Goal: Contribute content: Add original content to the website for others to see

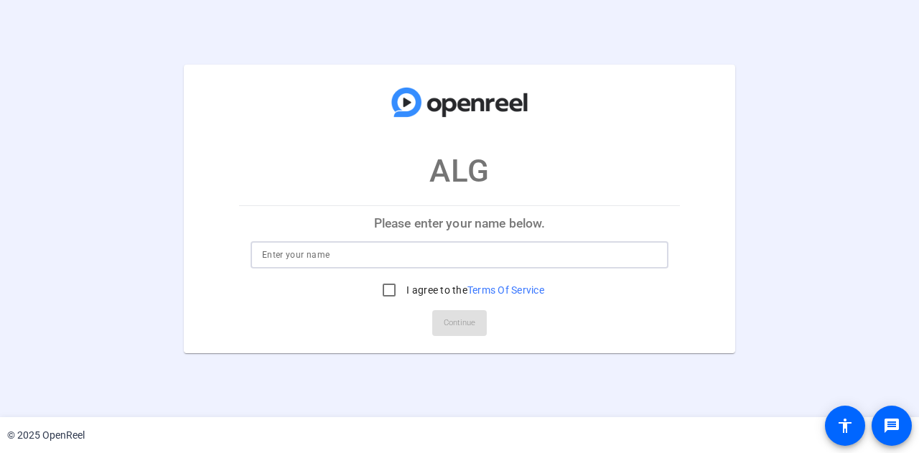
click at [469, 248] on input at bounding box center [459, 254] width 395 height 17
click at [382, 289] on input "I agree to the Terms Of Service" at bounding box center [389, 290] width 29 height 29
checkbox input "true"
click at [373, 258] on input at bounding box center [459, 254] width 395 height 17
type input "[PERSON_NAME]"
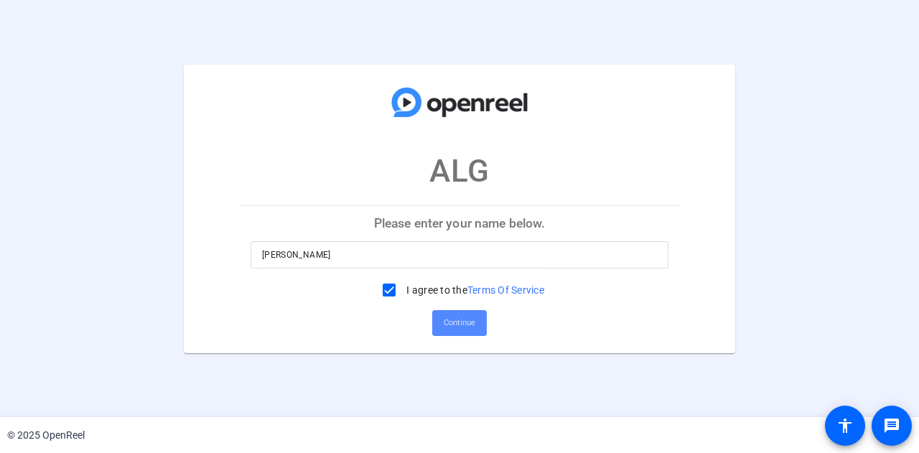
click at [462, 314] on span "Continue" at bounding box center [460, 323] width 32 height 22
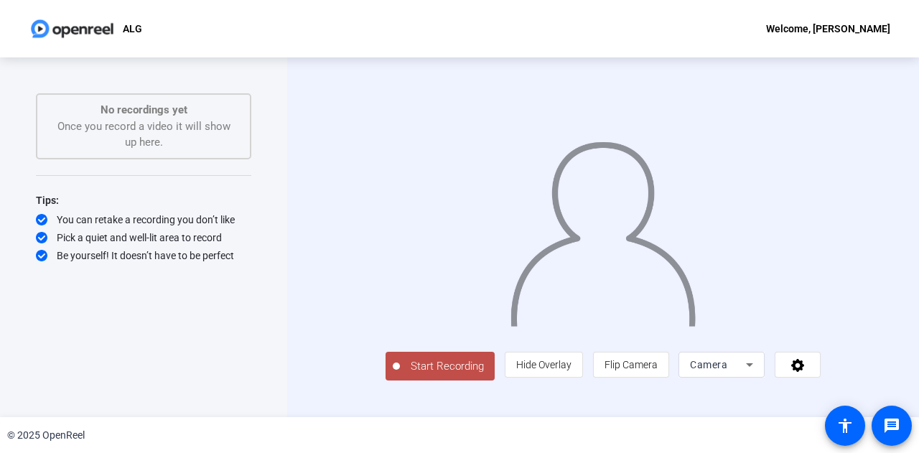
click at [758, 373] on icon at bounding box center [749, 364] width 17 height 17
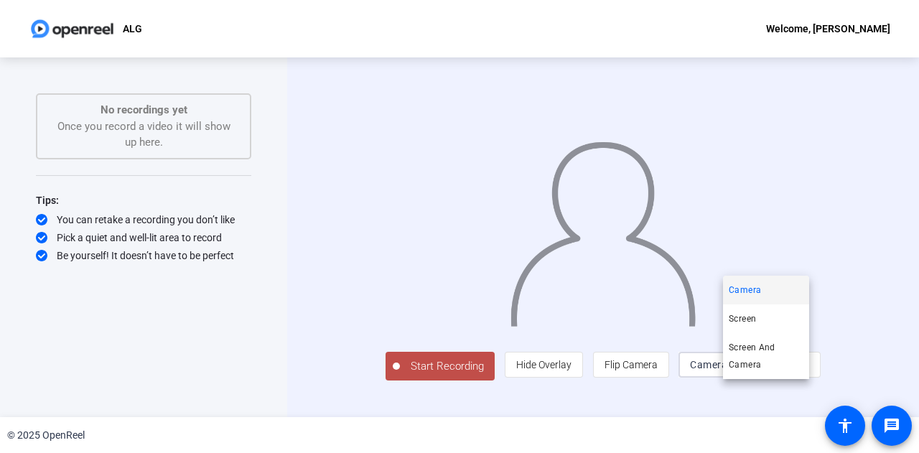
click at [787, 424] on div at bounding box center [459, 226] width 919 height 453
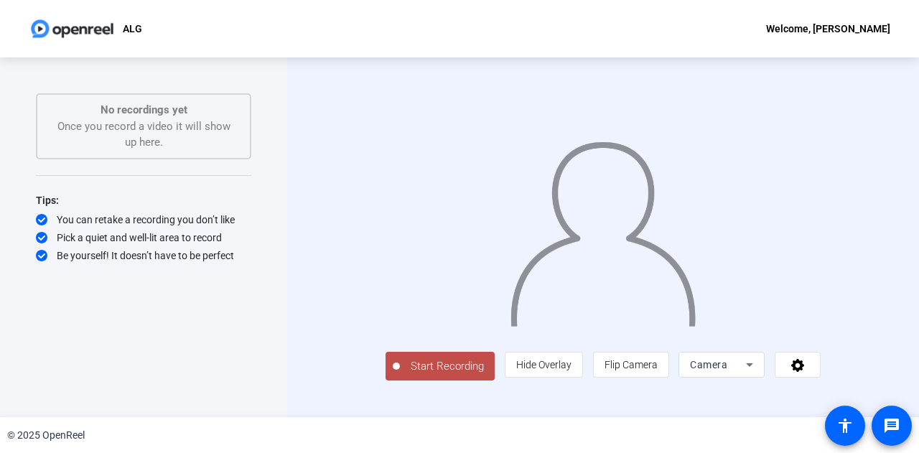
click at [758, 373] on icon at bounding box center [749, 364] width 17 height 17
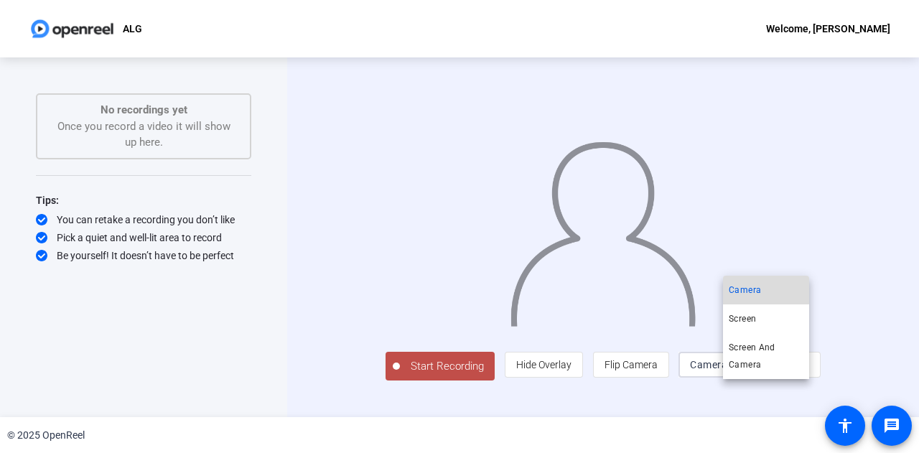
click at [762, 289] on mat-option "Camera" at bounding box center [766, 290] width 86 height 29
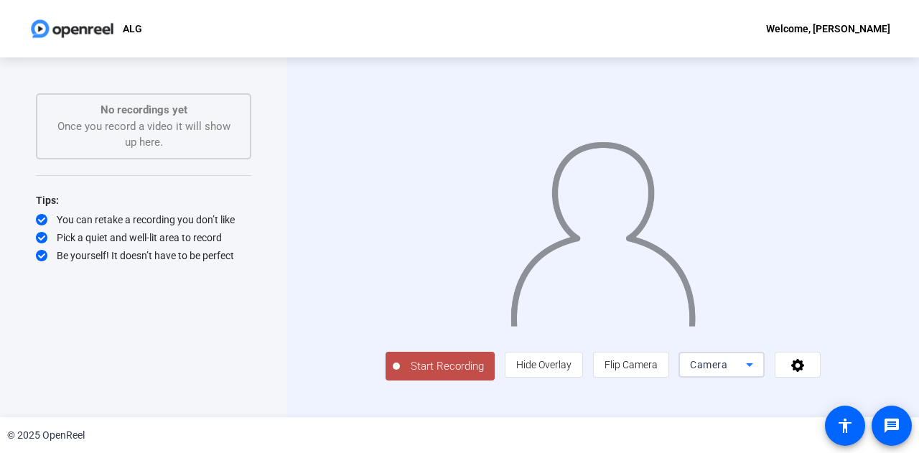
click at [753, 367] on icon at bounding box center [749, 365] width 7 height 4
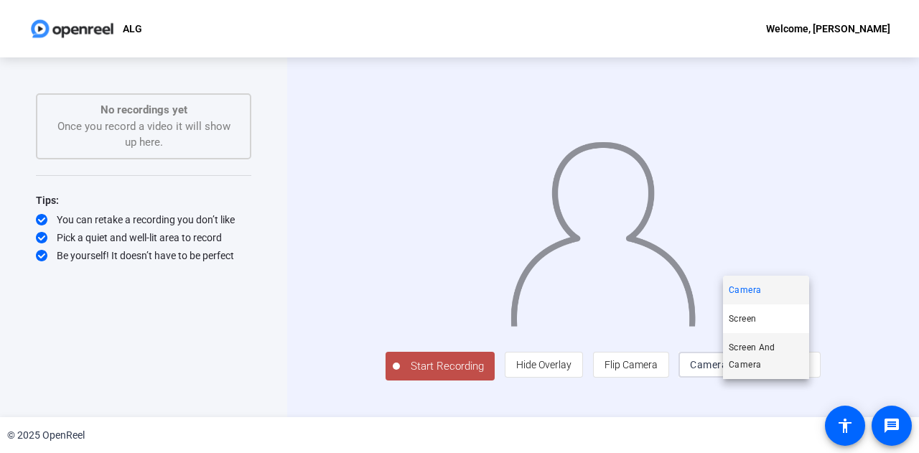
click at [762, 357] on span "Screen And Camera" at bounding box center [766, 356] width 75 height 34
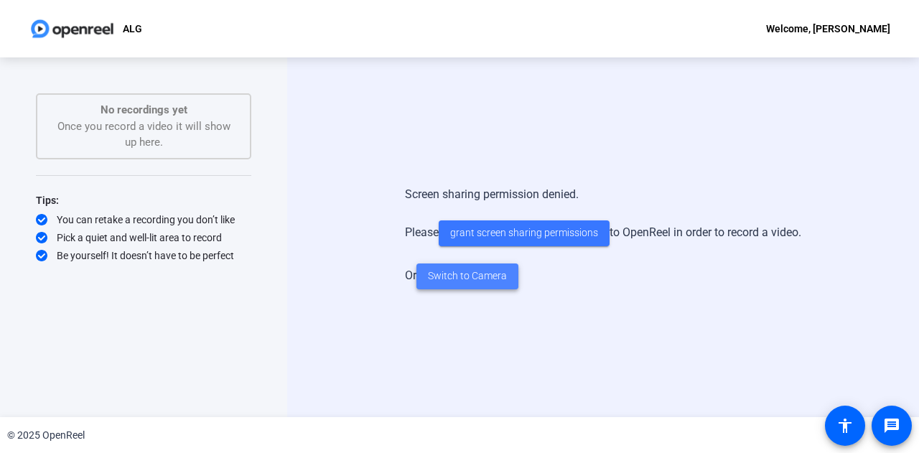
click at [482, 275] on span "Switch to Camera" at bounding box center [467, 275] width 79 height 15
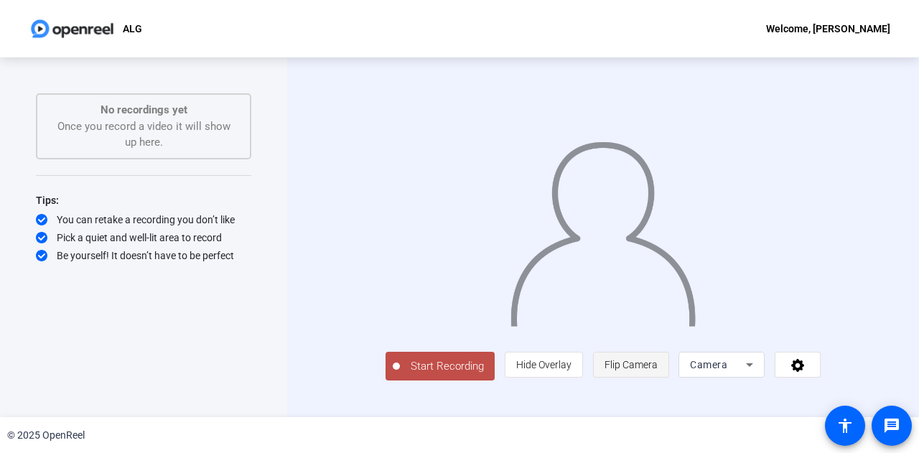
click at [657, 370] on span "Flip Camera" at bounding box center [630, 364] width 53 height 11
click at [758, 373] on icon at bounding box center [749, 364] width 17 height 17
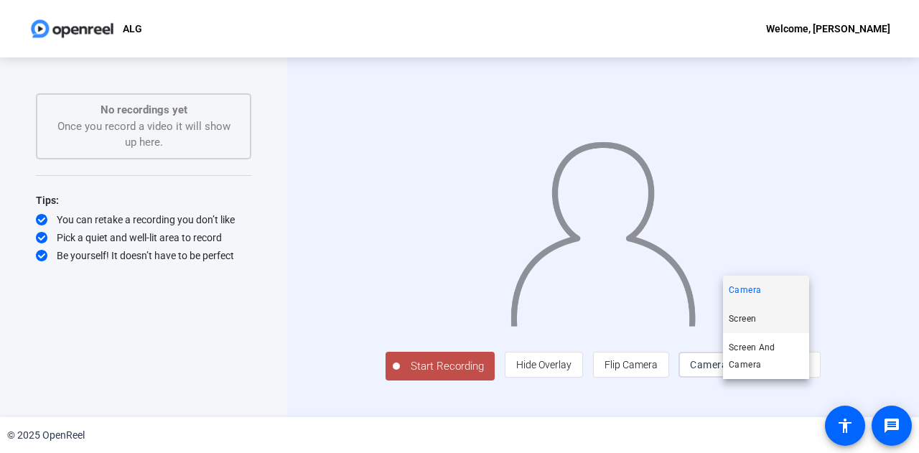
click at [761, 320] on mat-option "Screen" at bounding box center [766, 318] width 86 height 29
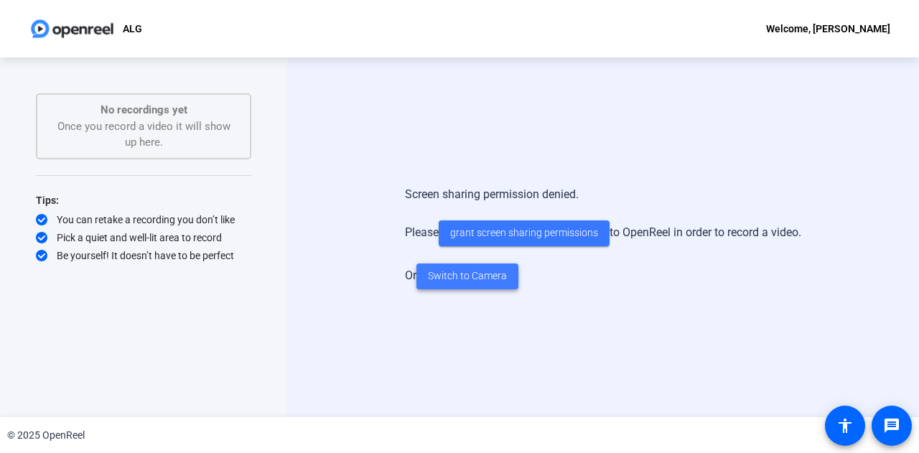
click at [485, 275] on span "Switch to Camera" at bounding box center [467, 275] width 79 height 15
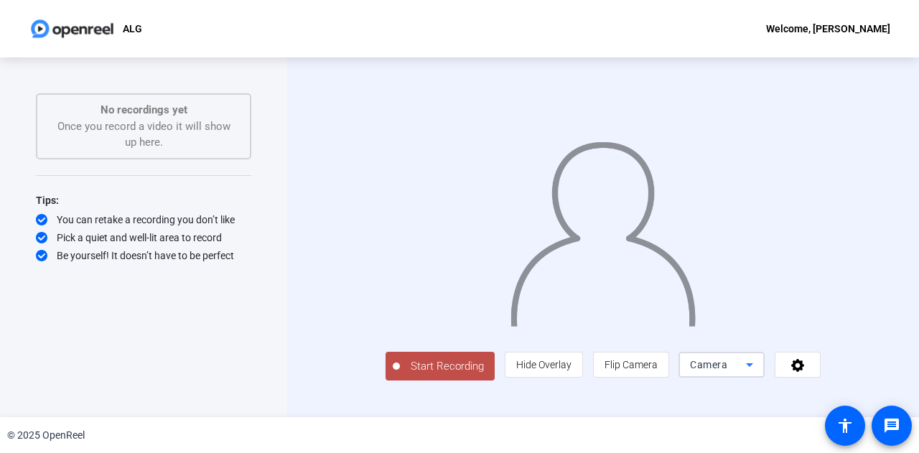
click at [753, 367] on icon at bounding box center [749, 365] width 7 height 4
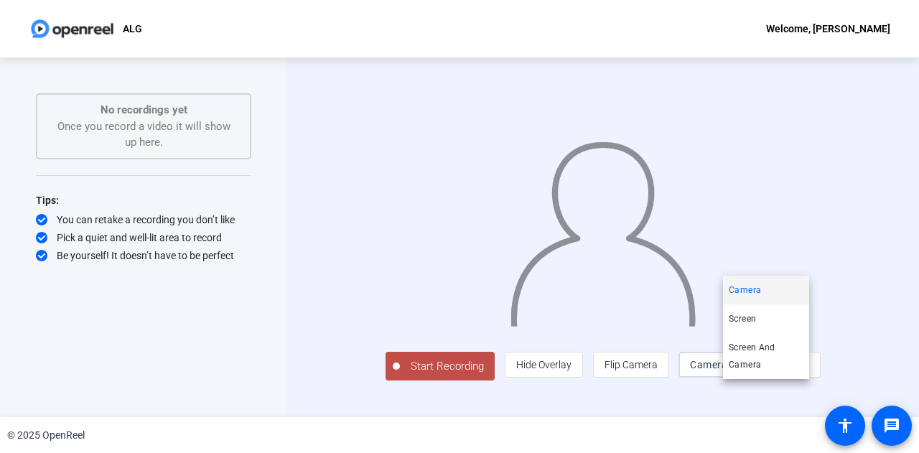
click at [830, 387] on div at bounding box center [459, 226] width 919 height 453
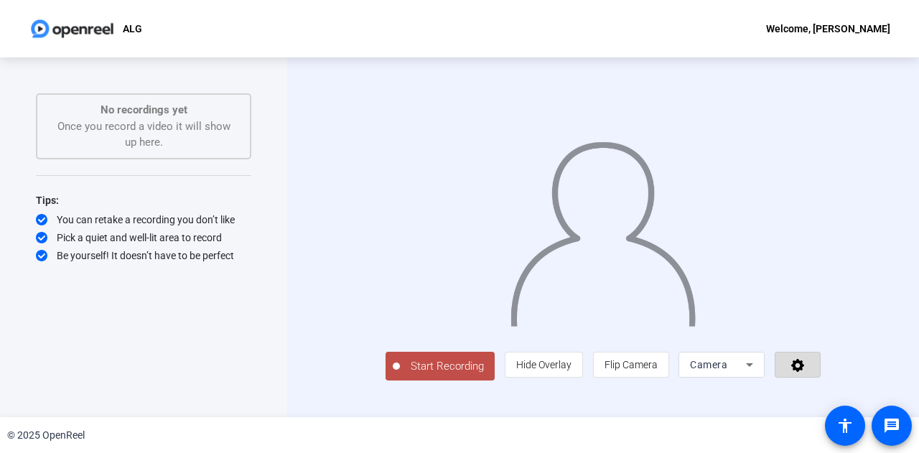
click at [806, 372] on icon at bounding box center [798, 364] width 17 height 14
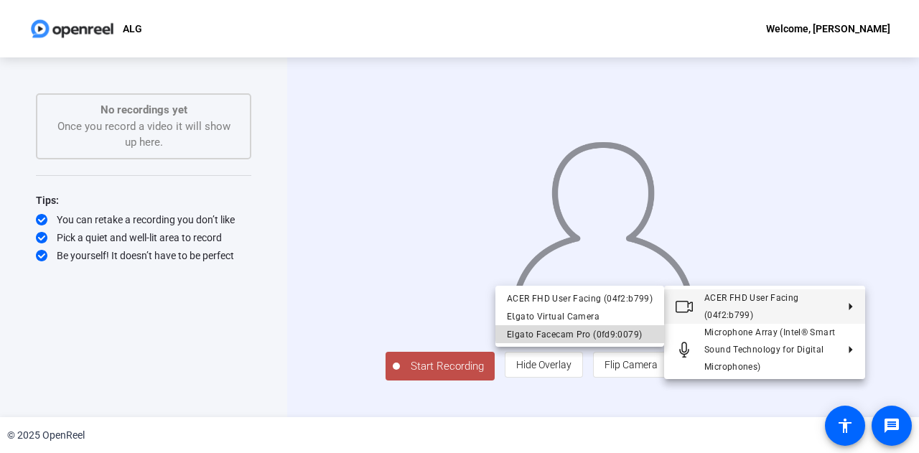
click at [585, 329] on div "Elgato Facecam Pro (0fd9:0079)" at bounding box center [580, 333] width 146 height 17
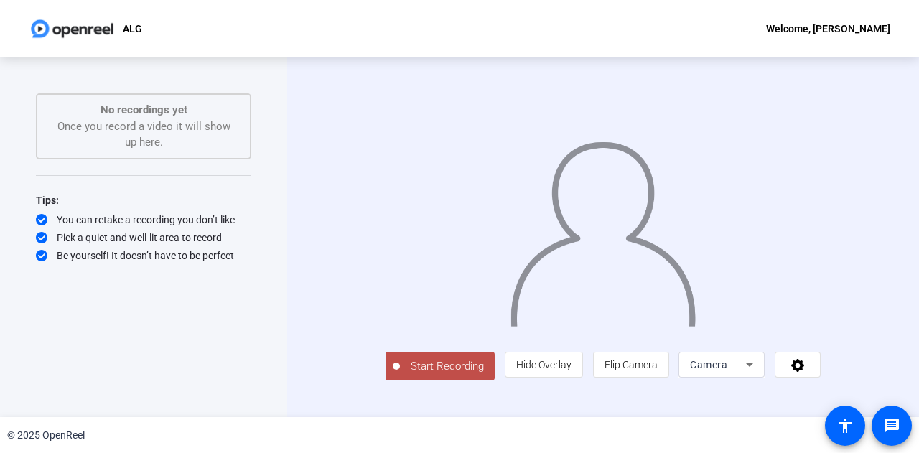
click at [423, 375] on span "Start Recording" at bounding box center [447, 366] width 95 height 17
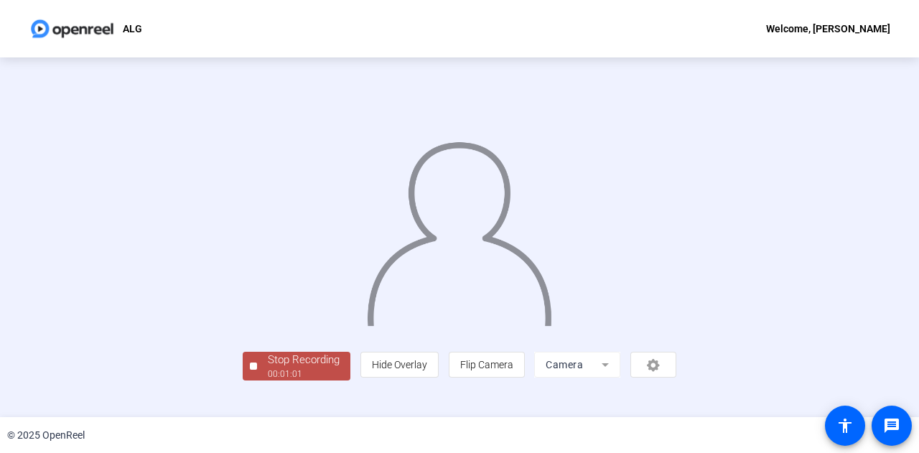
scroll to position [72, 0]
click at [427, 370] on span "Hide Overlay" at bounding box center [399, 364] width 55 height 11
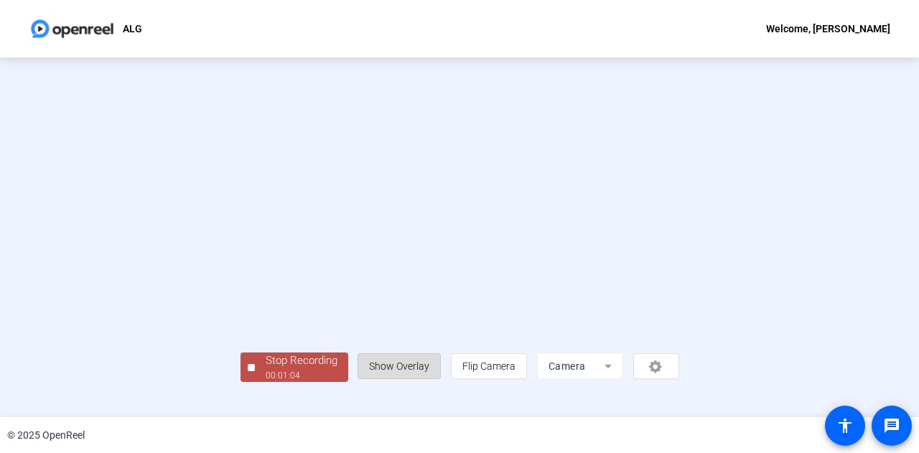
click at [429, 372] on span "Show Overlay" at bounding box center [399, 365] width 60 height 11
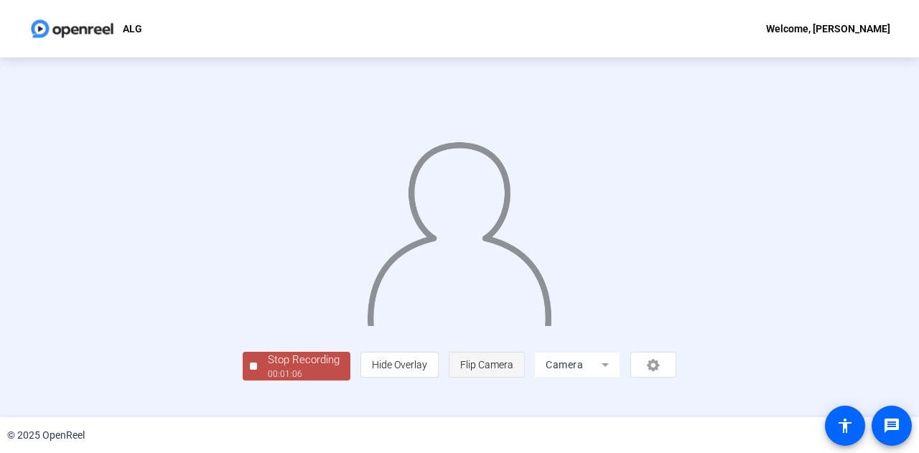
click at [513, 370] on span "Flip Camera" at bounding box center [486, 364] width 53 height 11
click at [676, 378] on div "person Hide Overlay flip Flip Camera Camera" at bounding box center [518, 365] width 316 height 26
click at [620, 378] on mat-form-field "Camera" at bounding box center [577, 365] width 86 height 26
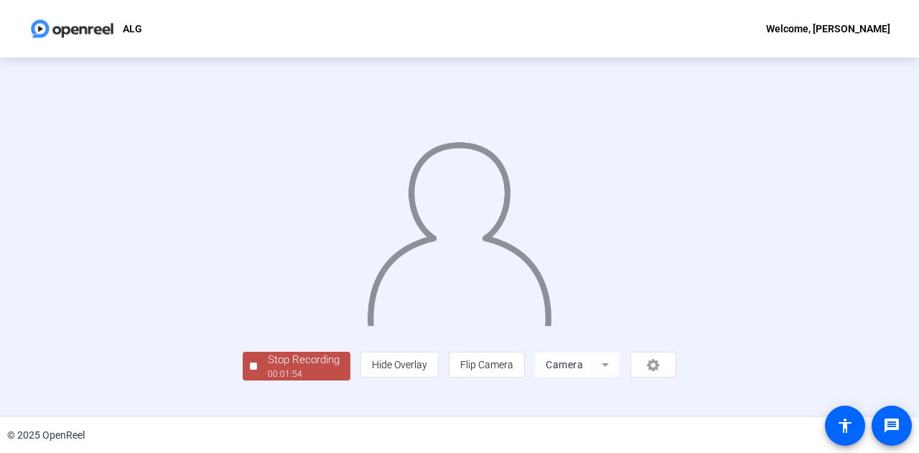
click at [268, 368] on div "Stop Recording" at bounding box center [304, 360] width 72 height 17
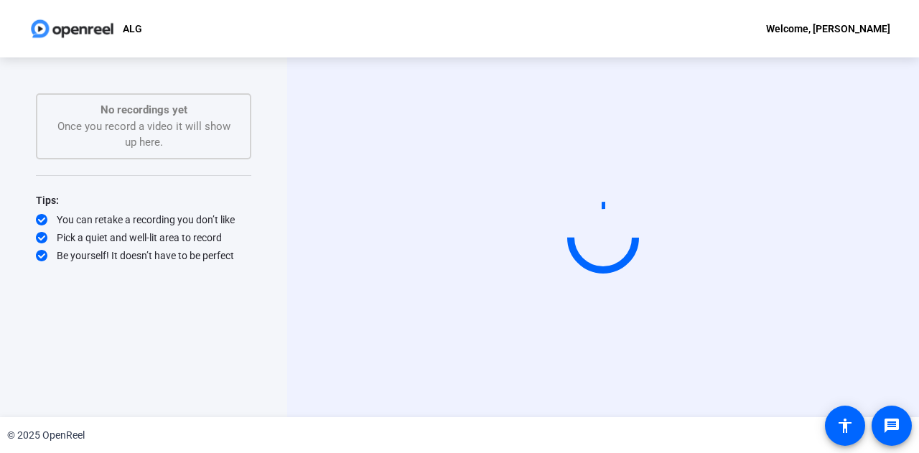
scroll to position [0, 0]
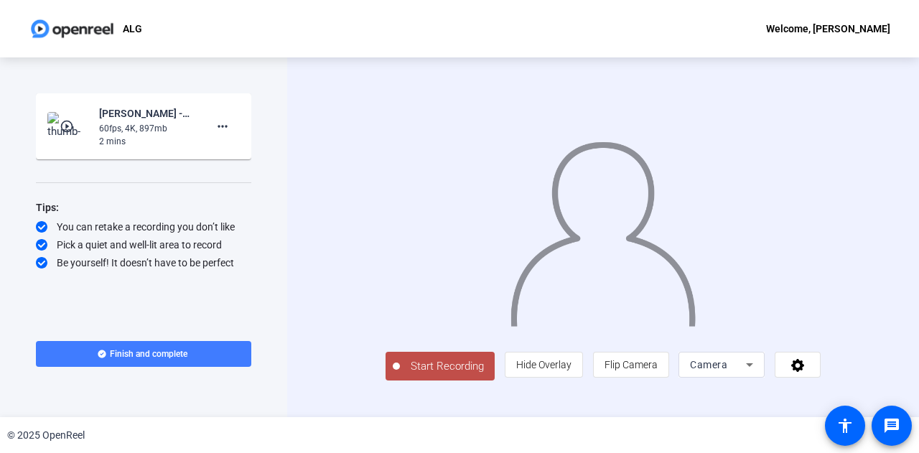
click at [175, 354] on span "Finish and complete" at bounding box center [149, 353] width 78 height 11
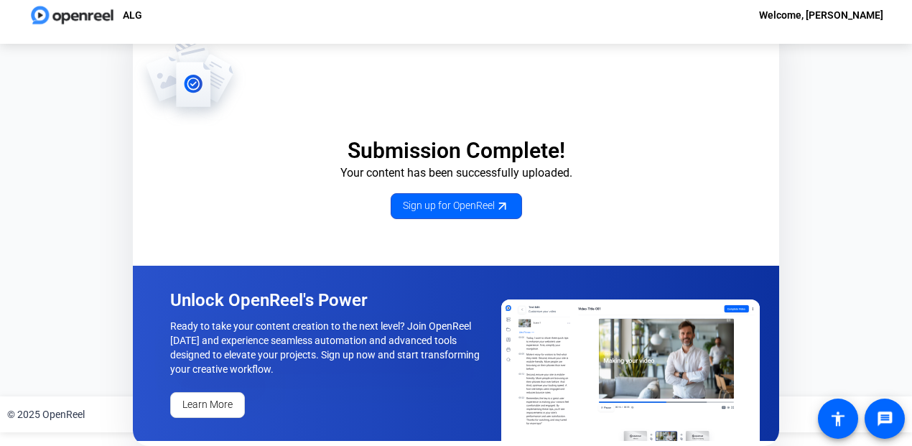
scroll to position [17, 0]
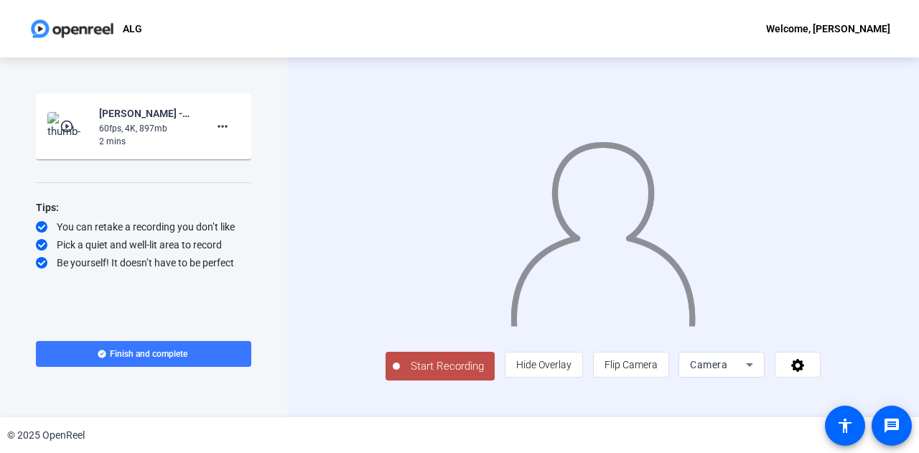
scroll to position [4, 0]
click at [758, 373] on icon at bounding box center [749, 364] width 17 height 17
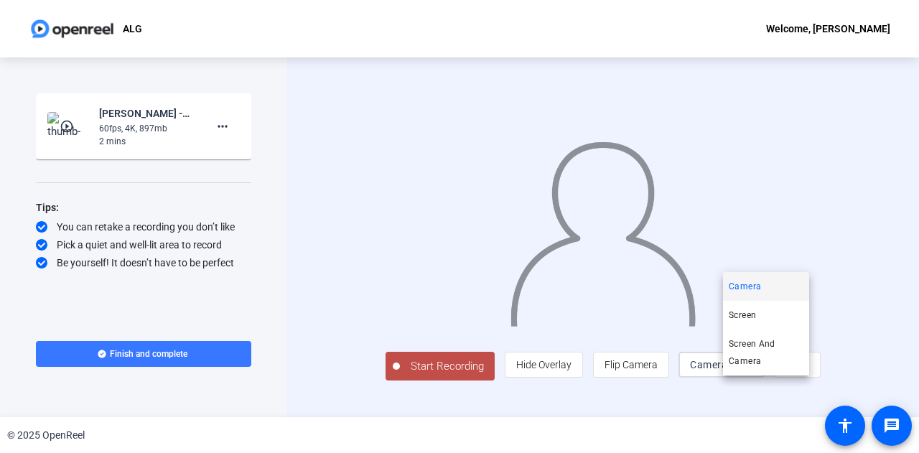
click at [848, 385] on div at bounding box center [459, 226] width 919 height 453
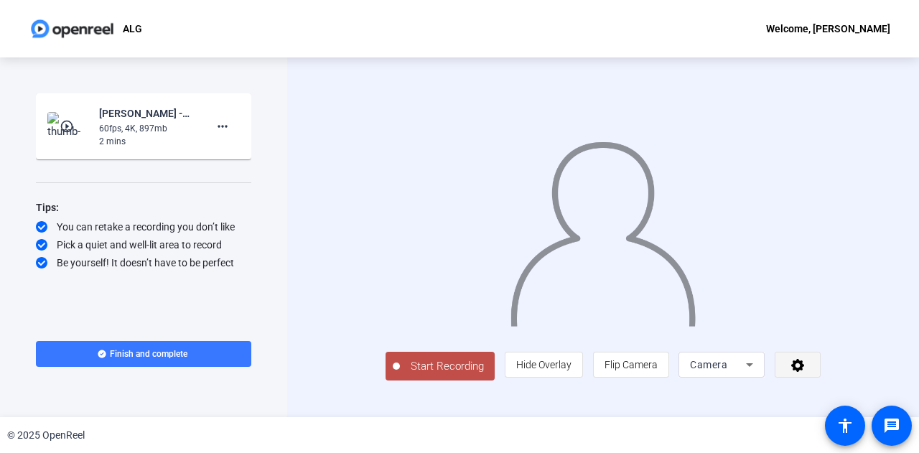
click at [804, 372] on icon at bounding box center [797, 365] width 13 height 13
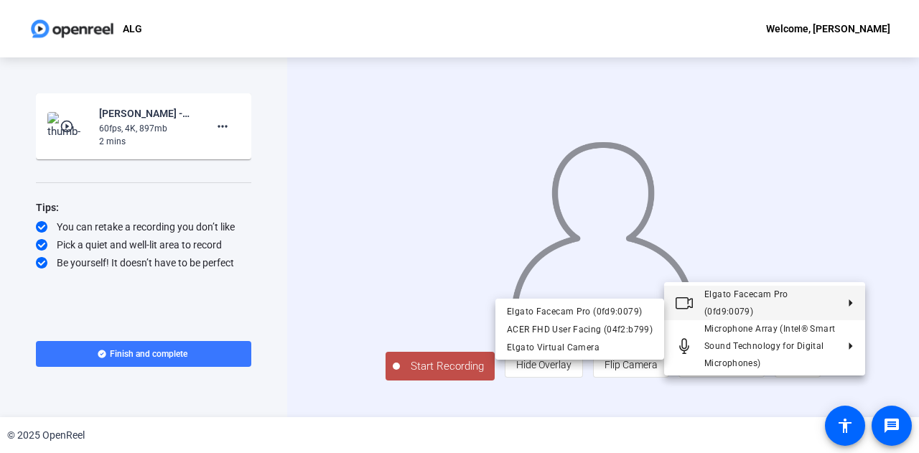
click at [779, 308] on span "Elgato Facecam Pro (0fd9:0079)" at bounding box center [746, 302] width 84 height 27
click at [573, 311] on div "Elgato Facecam Pro (0fd9:0079)" at bounding box center [580, 310] width 146 height 17
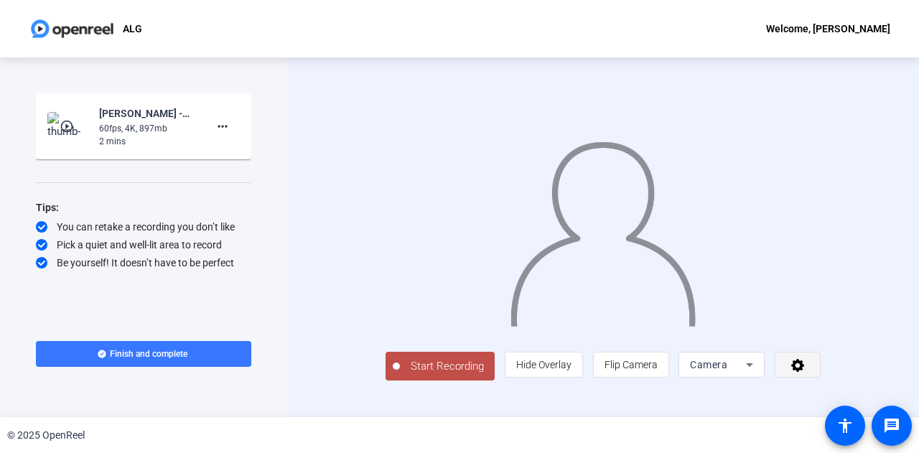
click at [806, 372] on icon at bounding box center [798, 364] width 17 height 14
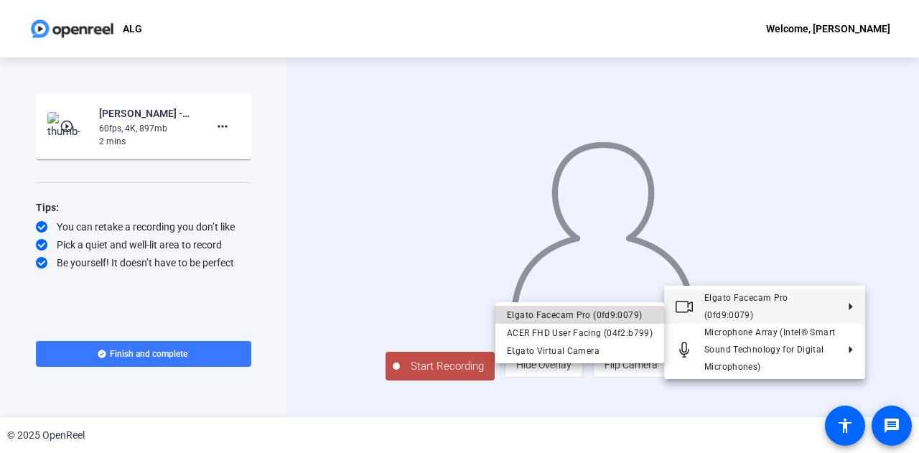
click at [624, 312] on div "Elgato Facecam Pro (0fd9:0079)" at bounding box center [580, 314] width 146 height 17
